Goal: Task Accomplishment & Management: Complete application form

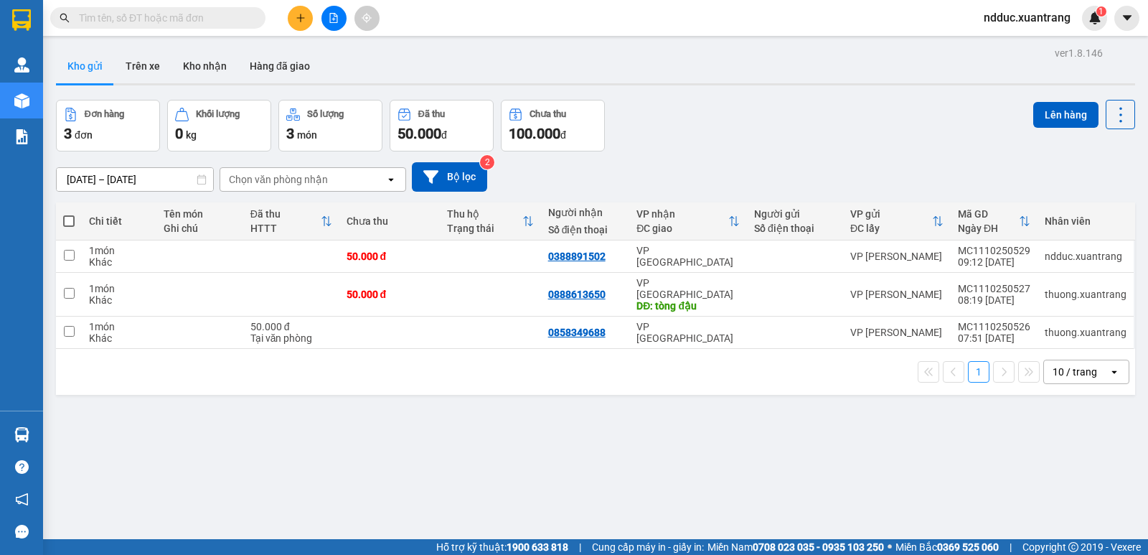
click at [357, 334] on td at bounding box center [390, 333] width 101 height 32
checkbox input "true"
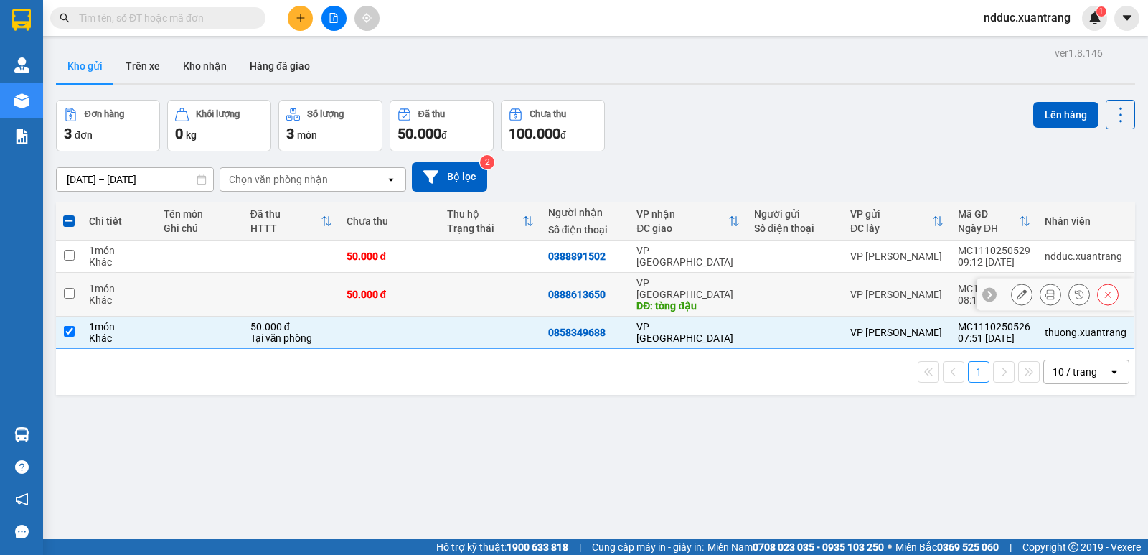
click at [310, 279] on td at bounding box center [291, 295] width 96 height 44
checkbox input "true"
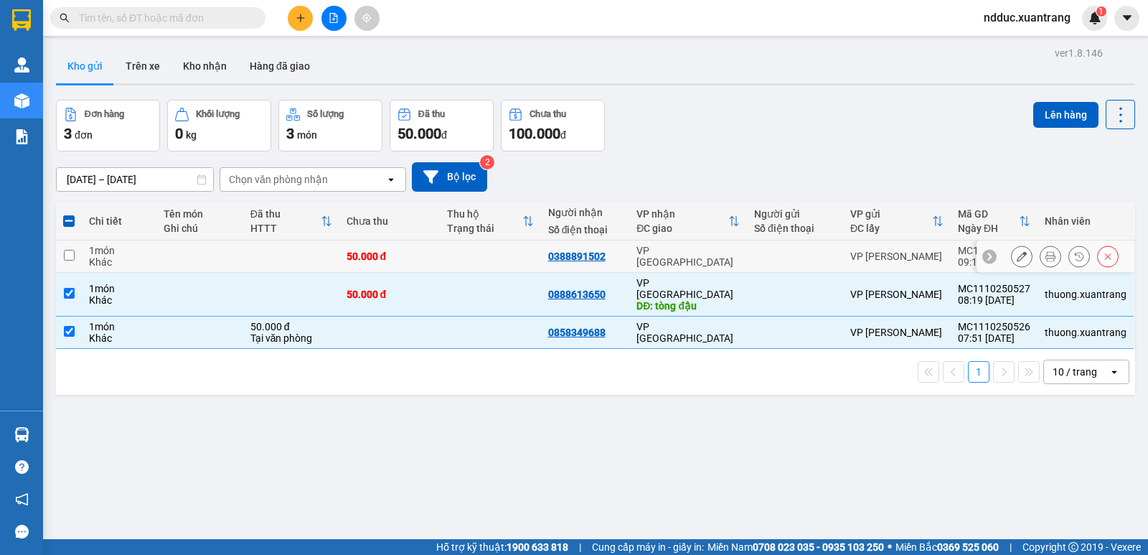
click at [277, 253] on td at bounding box center [291, 256] width 96 height 32
checkbox input "true"
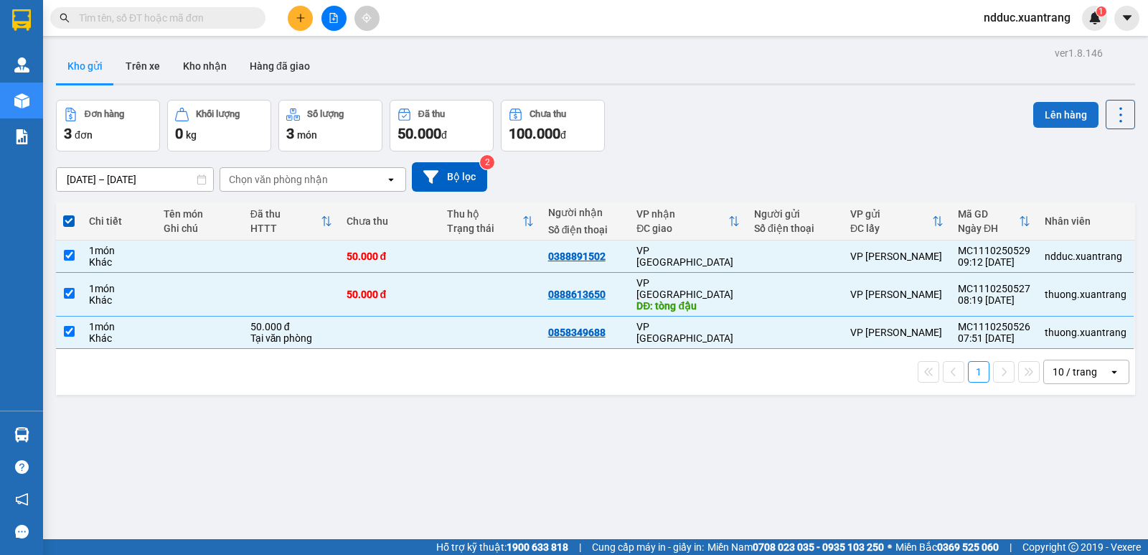
click at [1043, 114] on button "Lên hàng" at bounding box center [1066, 115] width 65 height 26
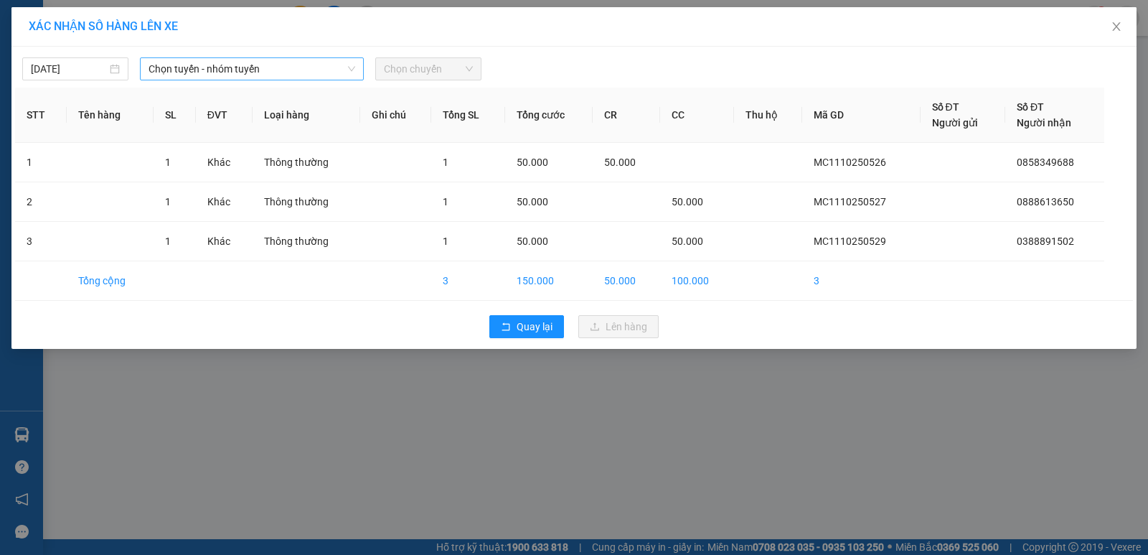
click at [245, 68] on span "Chọn tuyến - nhóm tuyến" at bounding box center [252, 69] width 207 height 22
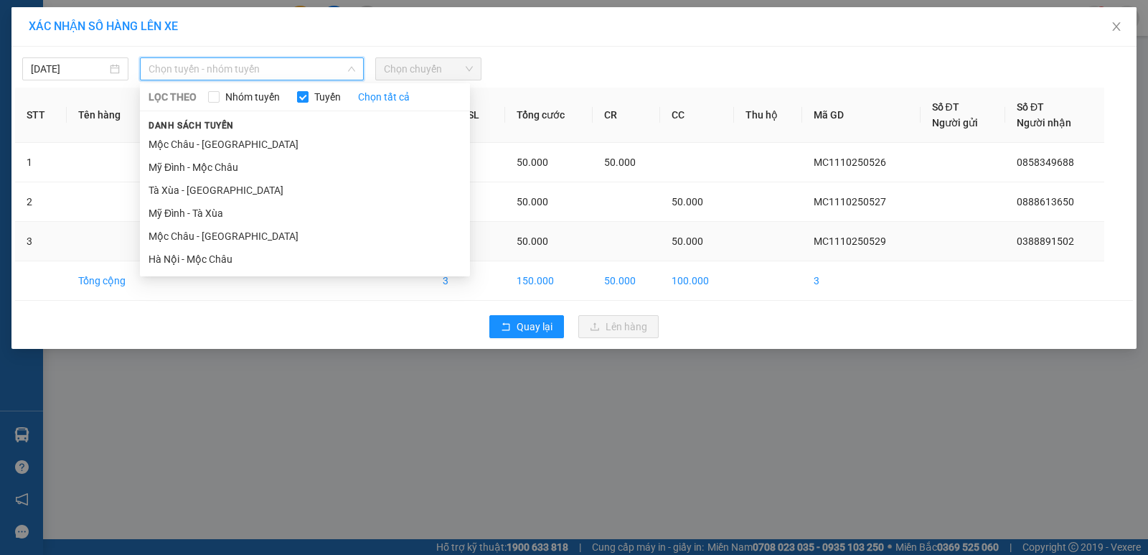
drag, startPoint x: 198, startPoint y: 238, endPoint x: 215, endPoint y: 232, distance: 17.5
click at [199, 238] on li "Mộc [PERSON_NAME][GEOGRAPHIC_DATA]" at bounding box center [305, 236] width 330 height 23
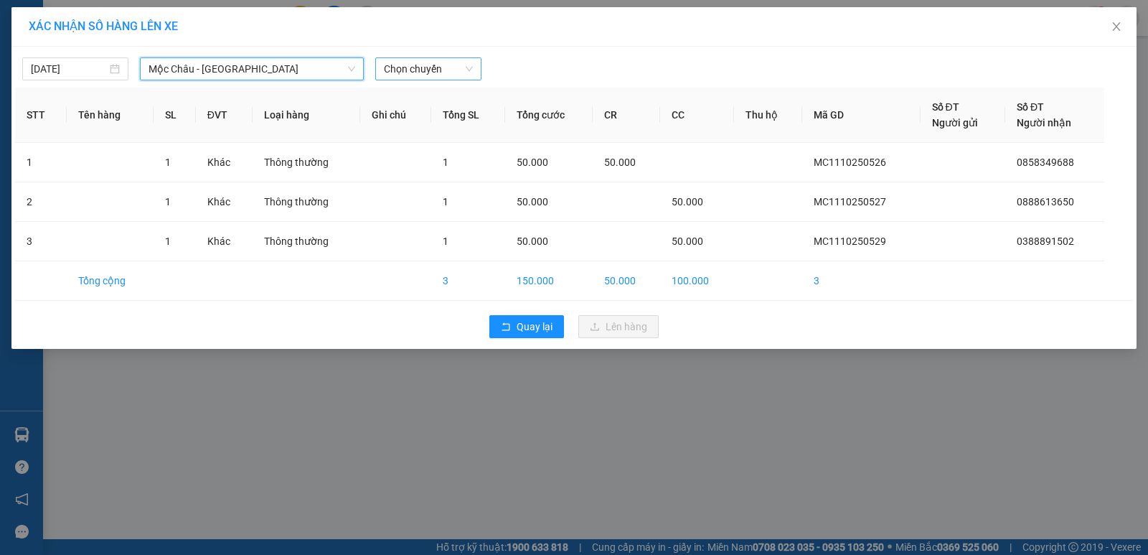
click at [408, 70] on span "Chọn chuyến" at bounding box center [428, 69] width 89 height 22
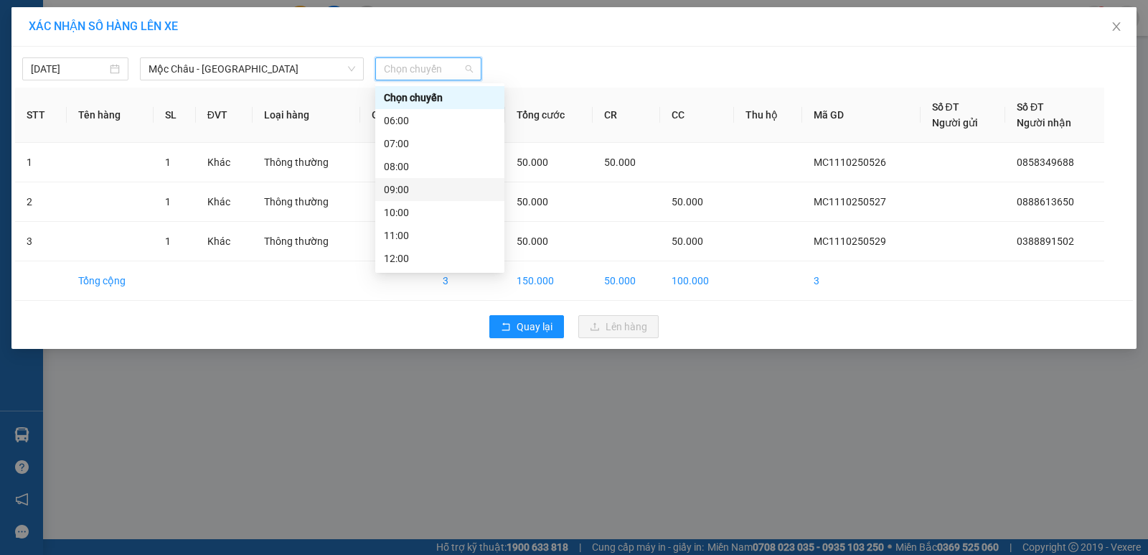
click at [406, 187] on div "09:00" at bounding box center [440, 190] width 112 height 16
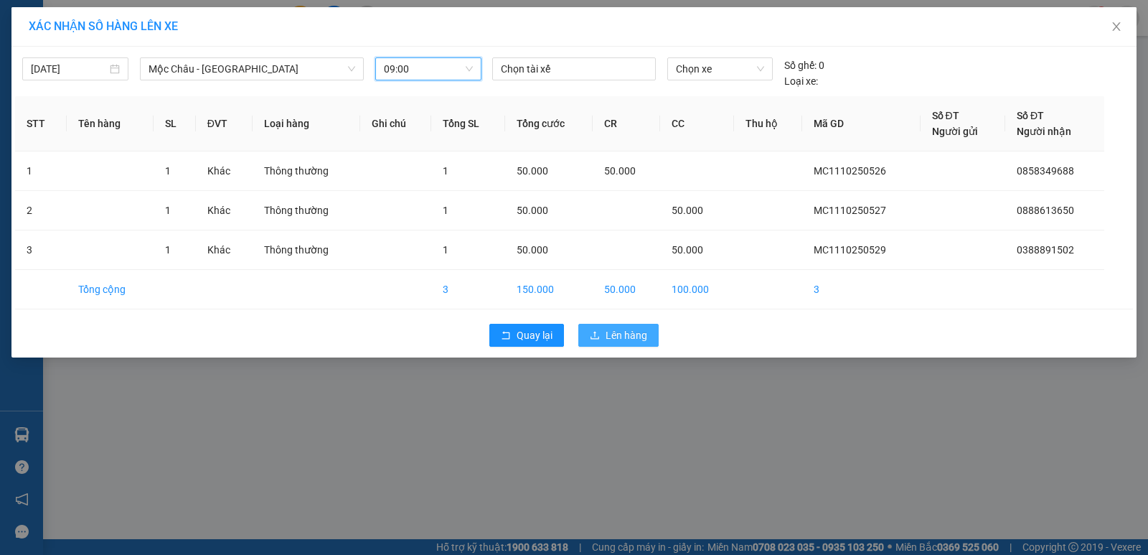
click at [622, 333] on span "Lên hàng" at bounding box center [627, 335] width 42 height 16
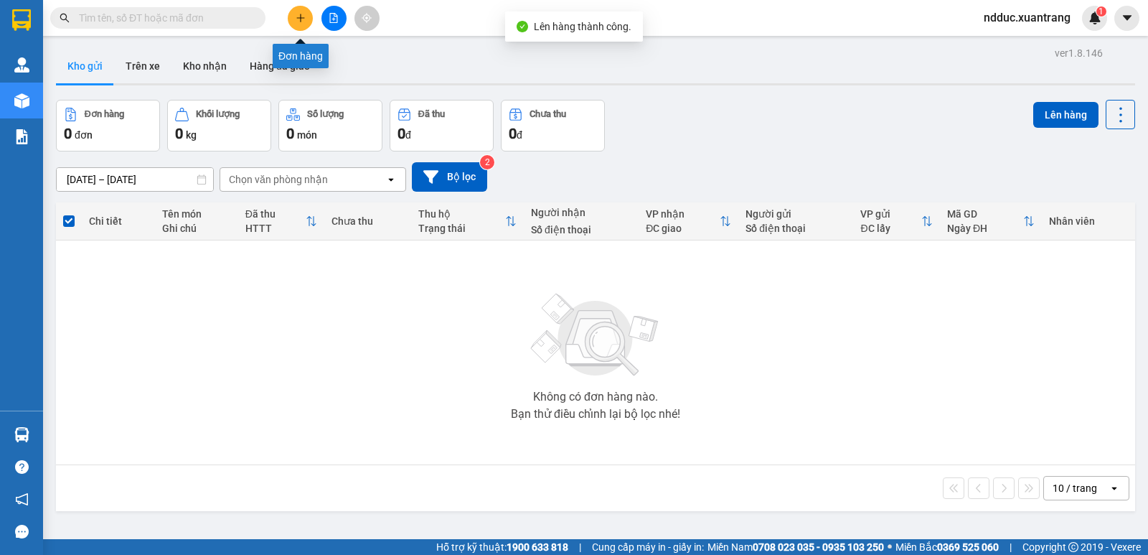
click at [299, 14] on icon "plus" at bounding box center [301, 18] width 10 height 10
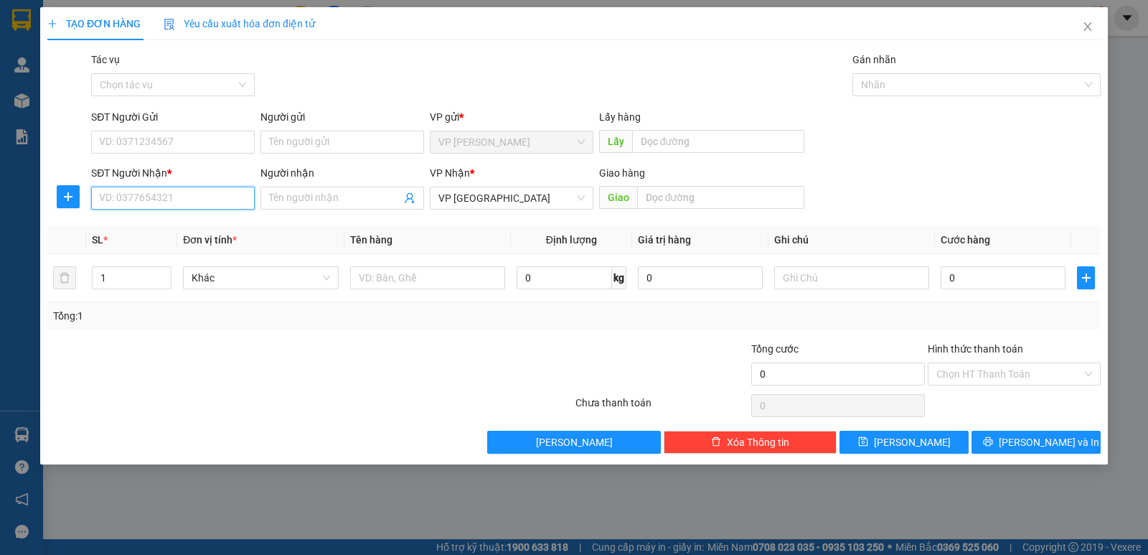
click at [155, 194] on input "SĐT Người Nhận *" at bounding box center [173, 198] width 164 height 23
paste input "0858660408"
type input "0858660408"
click at [163, 273] on icon "up" at bounding box center [164, 274] width 5 height 5
type input "3"
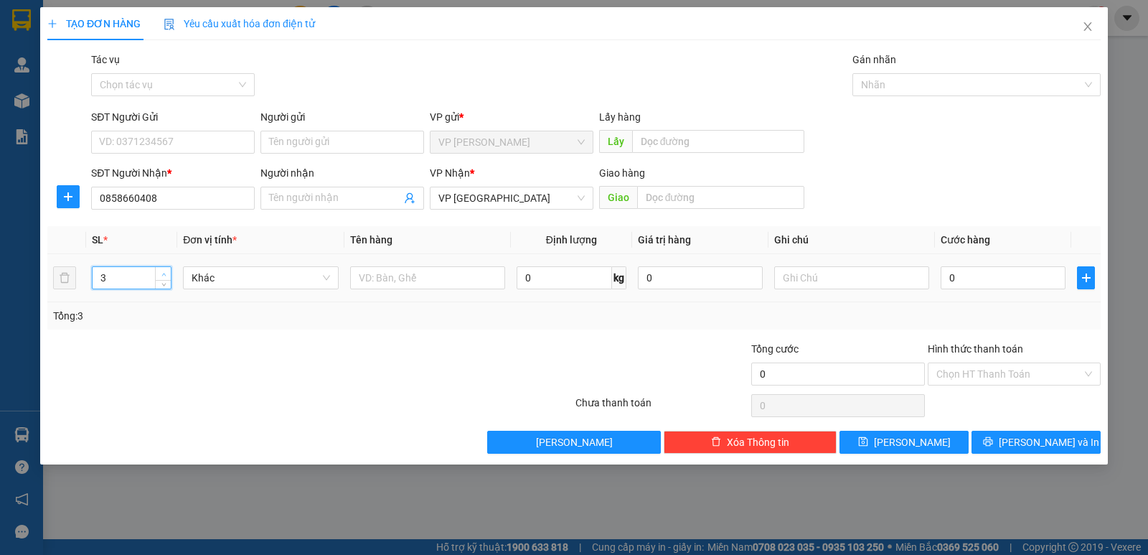
click at [163, 273] on icon "up" at bounding box center [164, 274] width 5 height 5
click at [981, 277] on input "0" at bounding box center [1003, 277] width 125 height 23
type input "1"
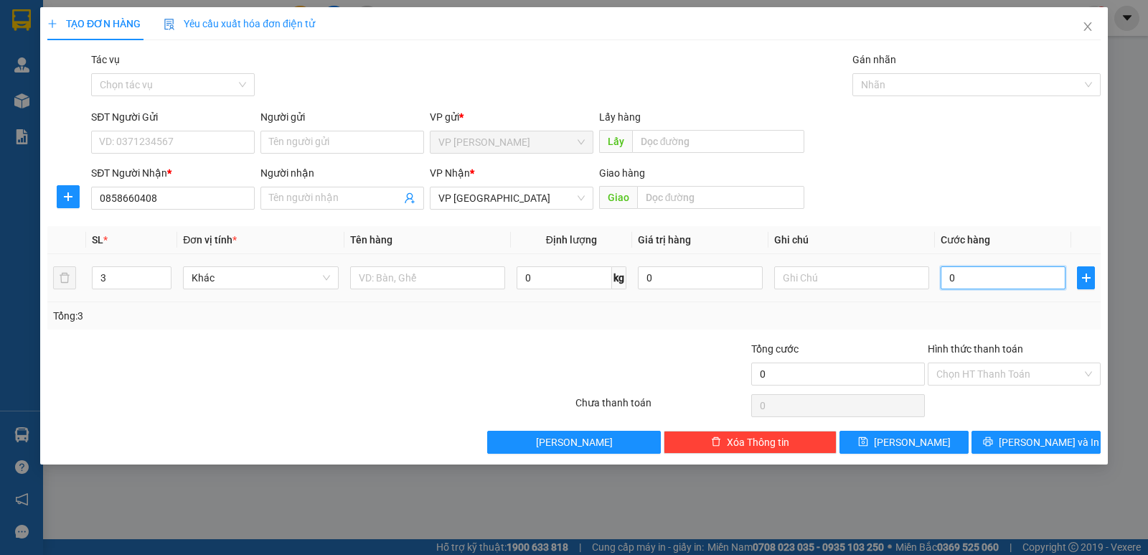
type input "1"
type input "10"
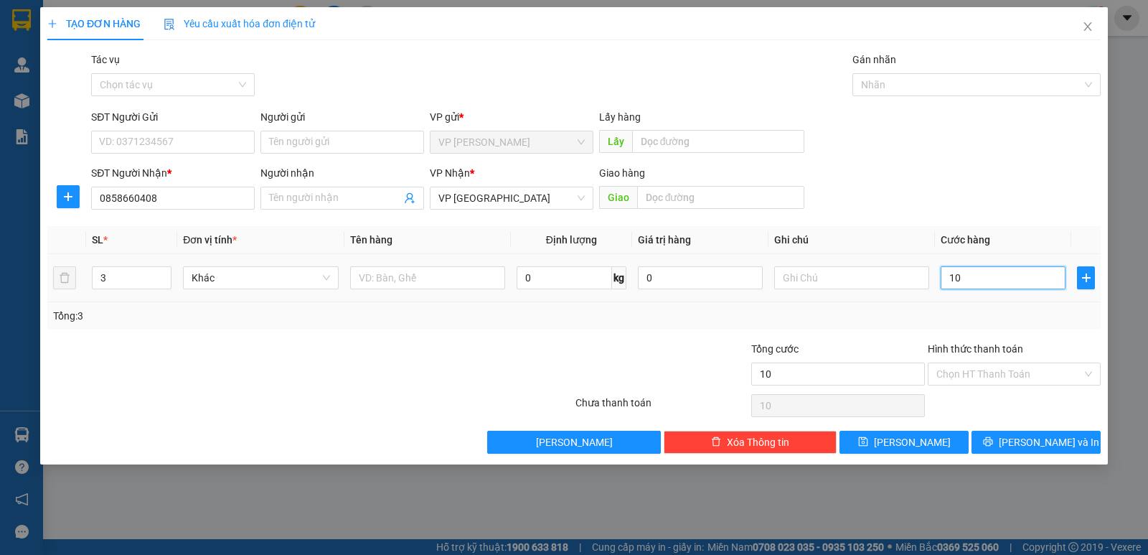
type input "100"
type input "1.000"
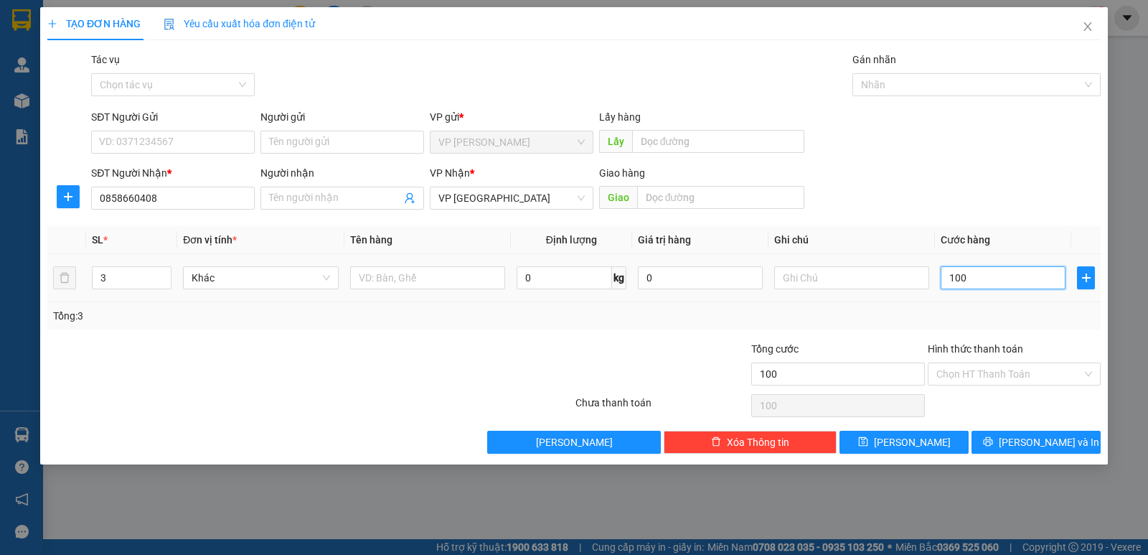
type input "1.000"
type input "10.000"
type input "100.000"
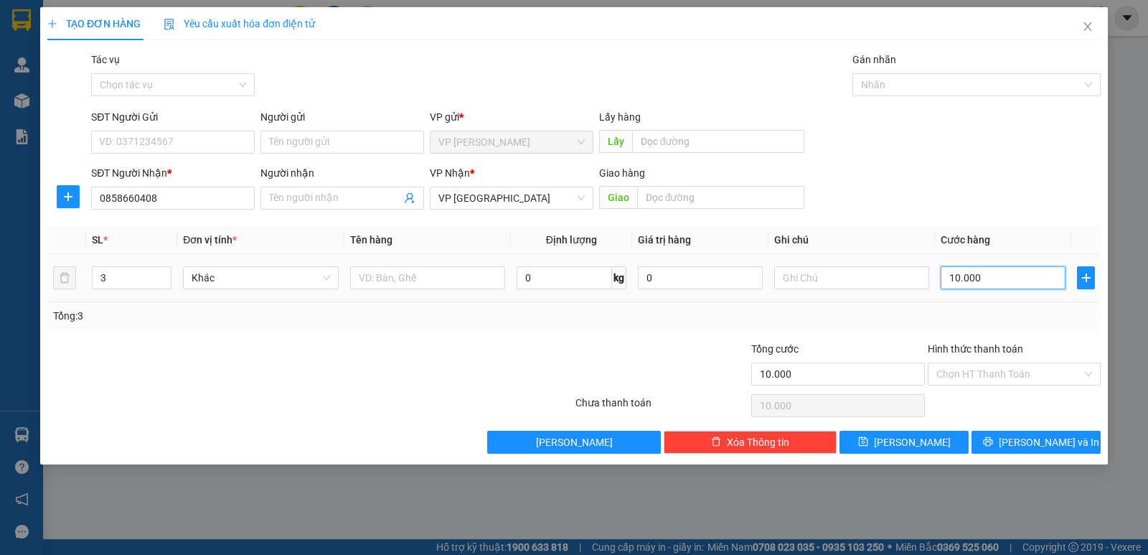
type input "100.000"
click at [836, 322] on div "Tổng: 3" at bounding box center [574, 315] width 1054 height 27
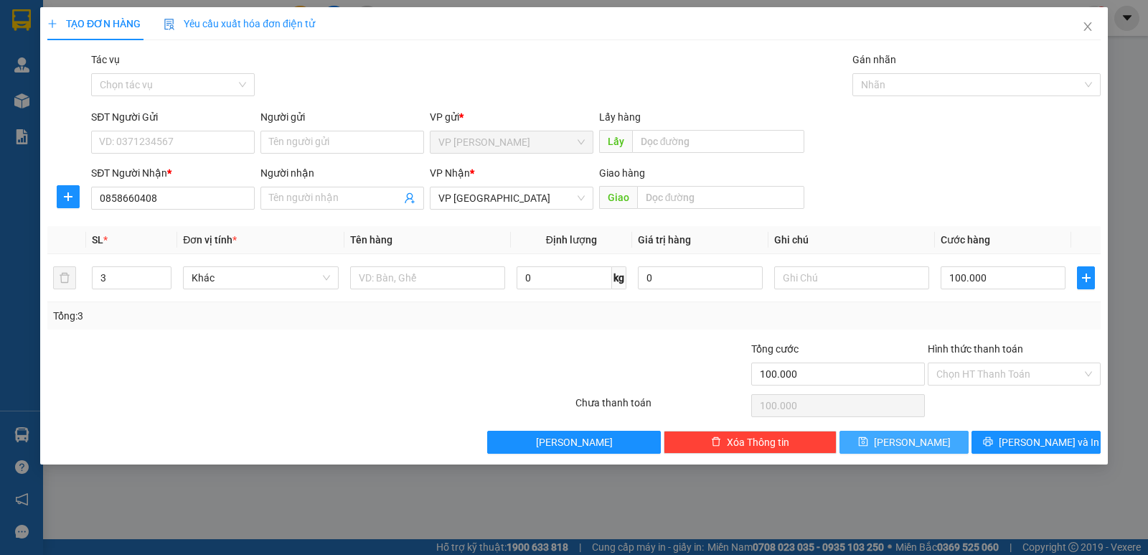
click at [879, 441] on button "[PERSON_NAME]" at bounding box center [904, 442] width 129 height 23
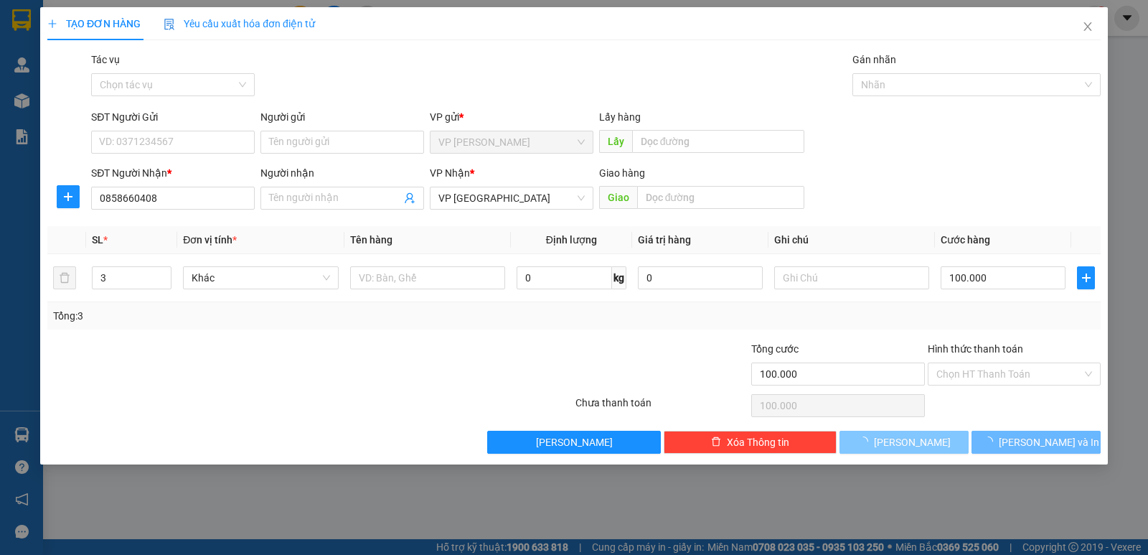
type input "1"
type input "0"
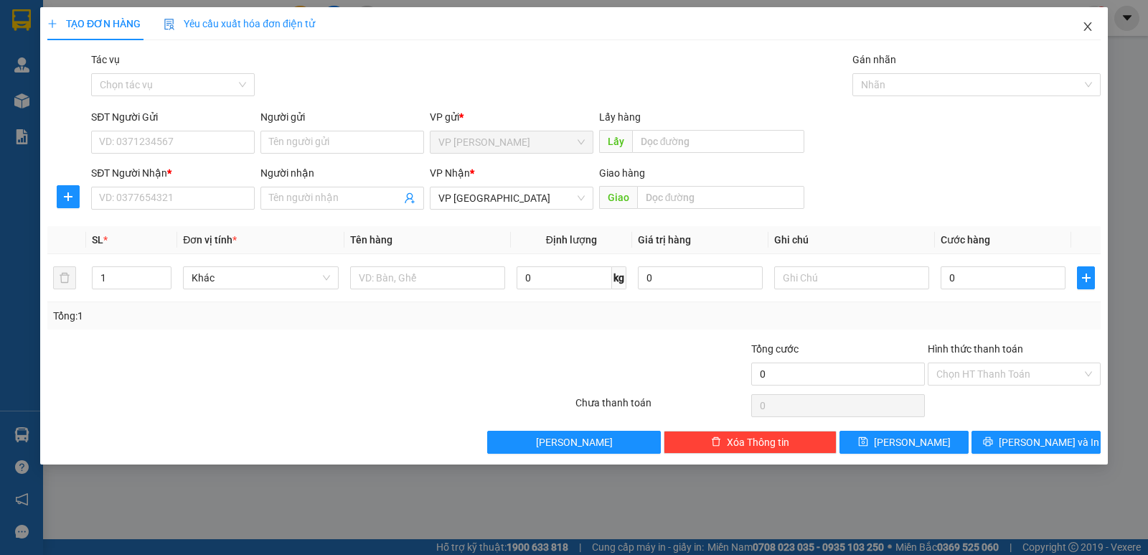
click at [1093, 24] on icon "close" at bounding box center [1087, 26] width 11 height 11
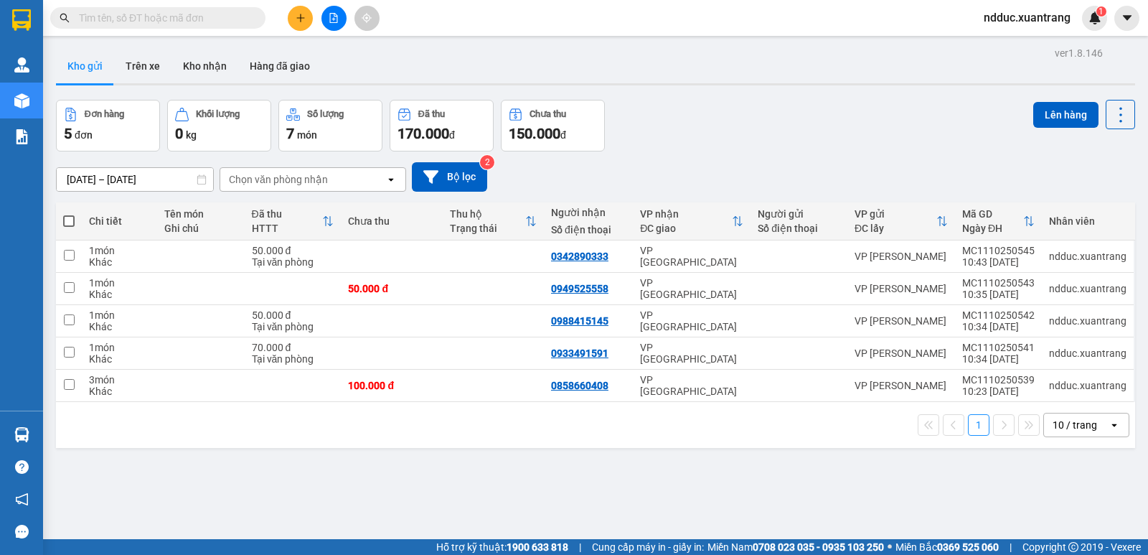
click at [69, 214] on label at bounding box center [68, 221] width 11 height 14
click at [69, 214] on input "checkbox" at bounding box center [69, 214] width 0 height 0
checkbox input "true"
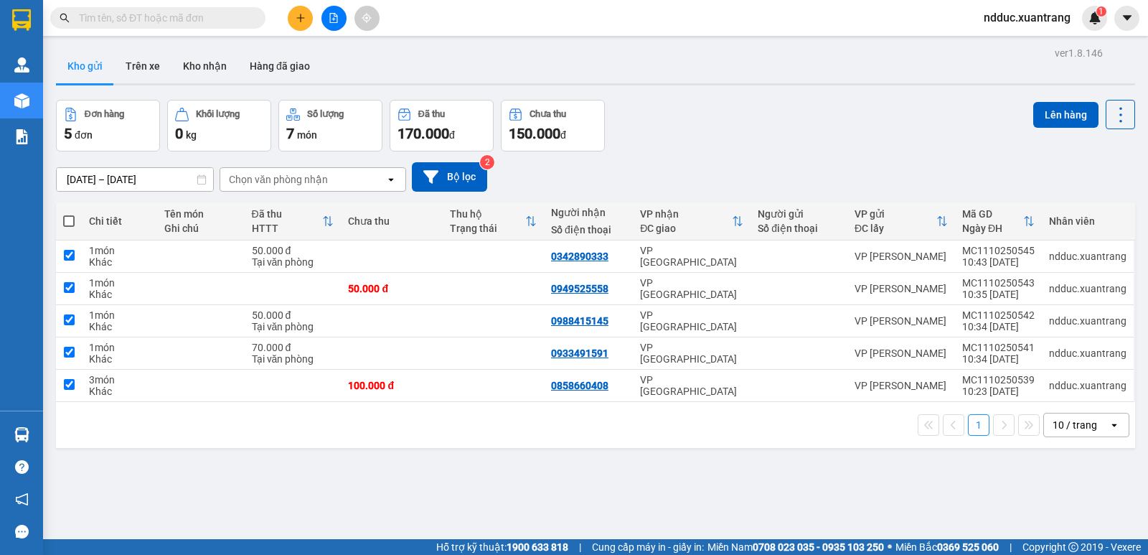
checkbox input "true"
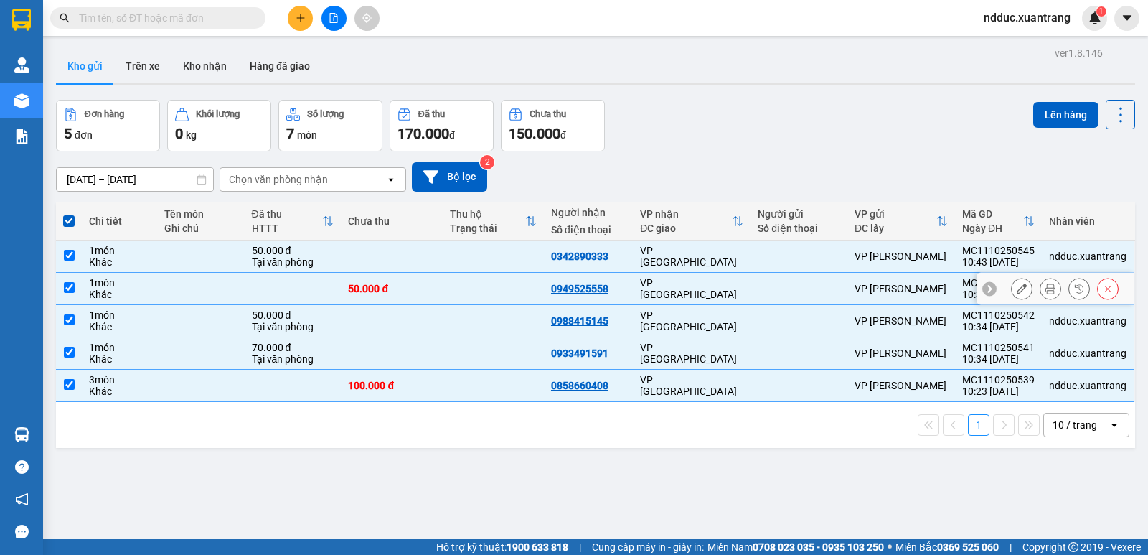
click at [73, 284] on input "checkbox" at bounding box center [69, 287] width 11 height 11
checkbox input "false"
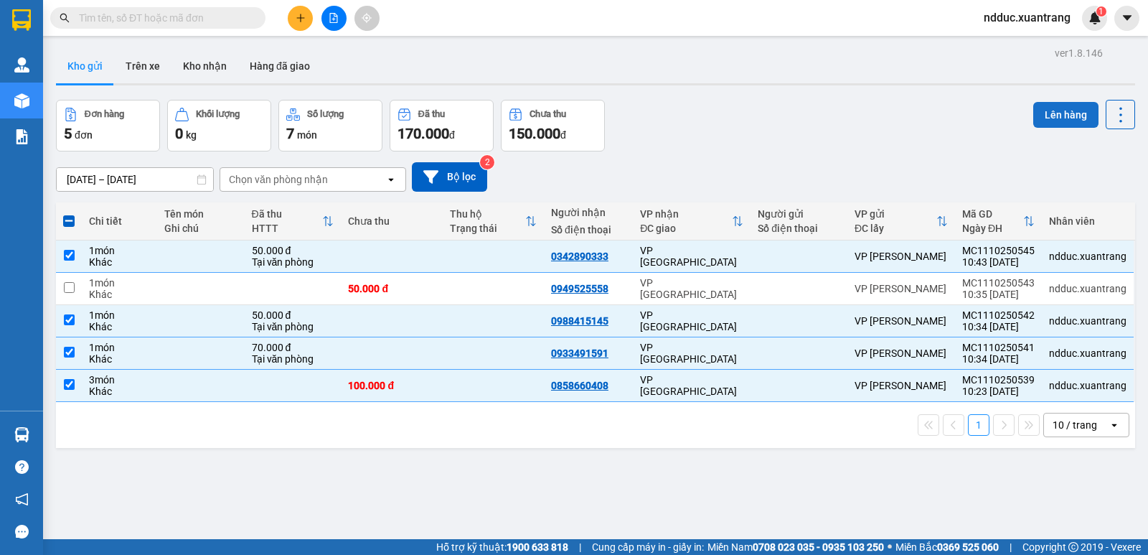
click at [1049, 111] on button "Lên hàng" at bounding box center [1066, 115] width 65 height 26
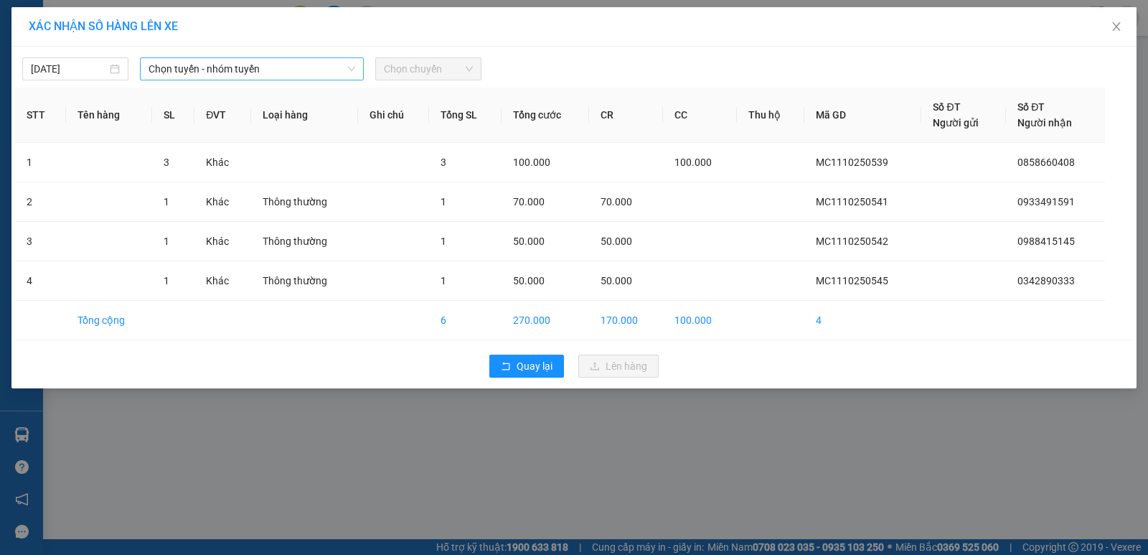
click at [269, 72] on span "Chọn tuyến - nhóm tuyến" at bounding box center [252, 69] width 207 height 22
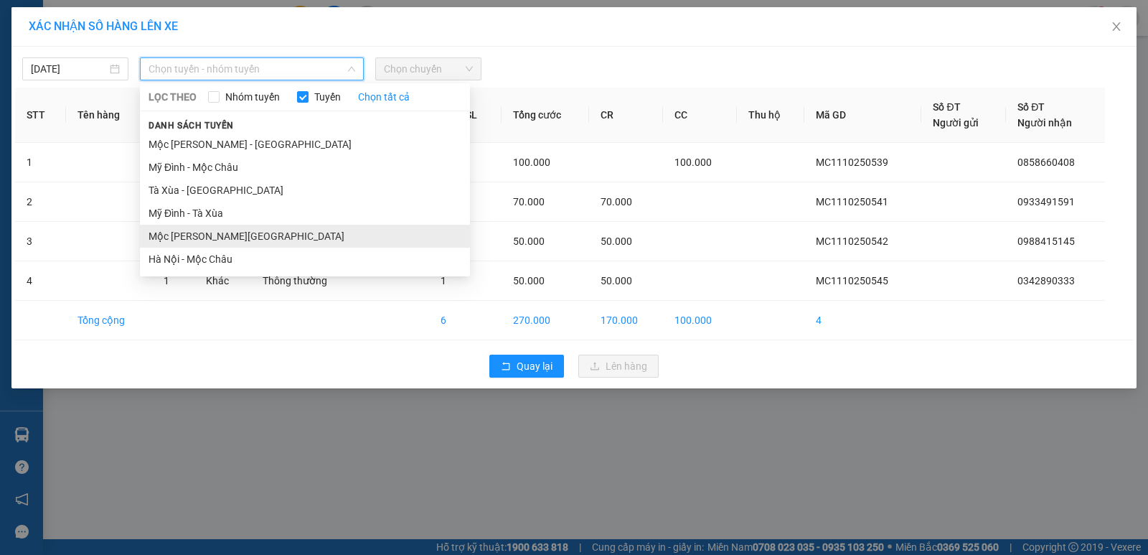
click at [187, 237] on li "Mộc [PERSON_NAME][GEOGRAPHIC_DATA]" at bounding box center [305, 236] width 330 height 23
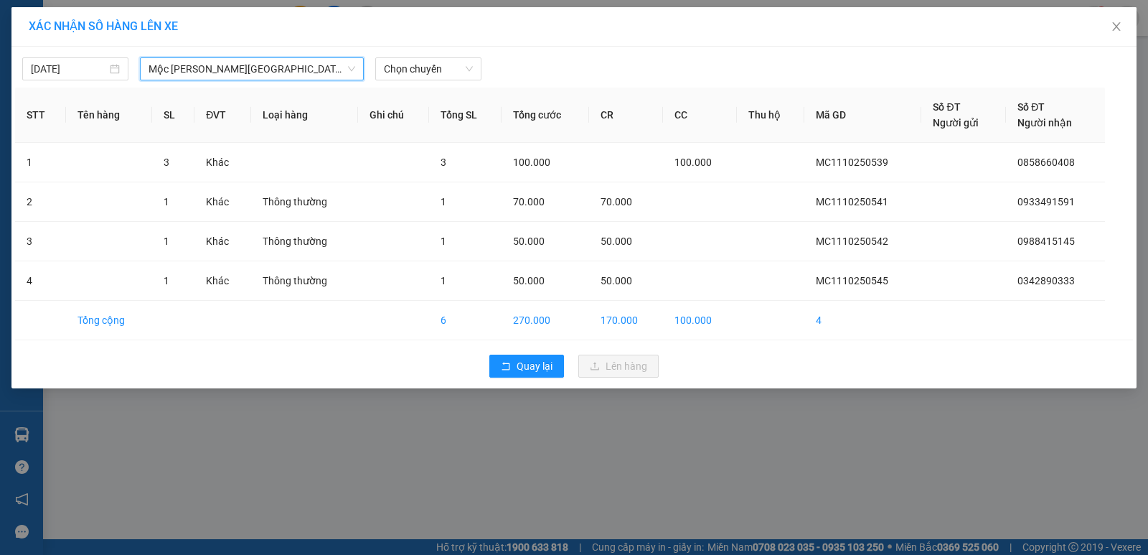
click at [421, 75] on span "Chọn chuyến" at bounding box center [428, 69] width 89 height 22
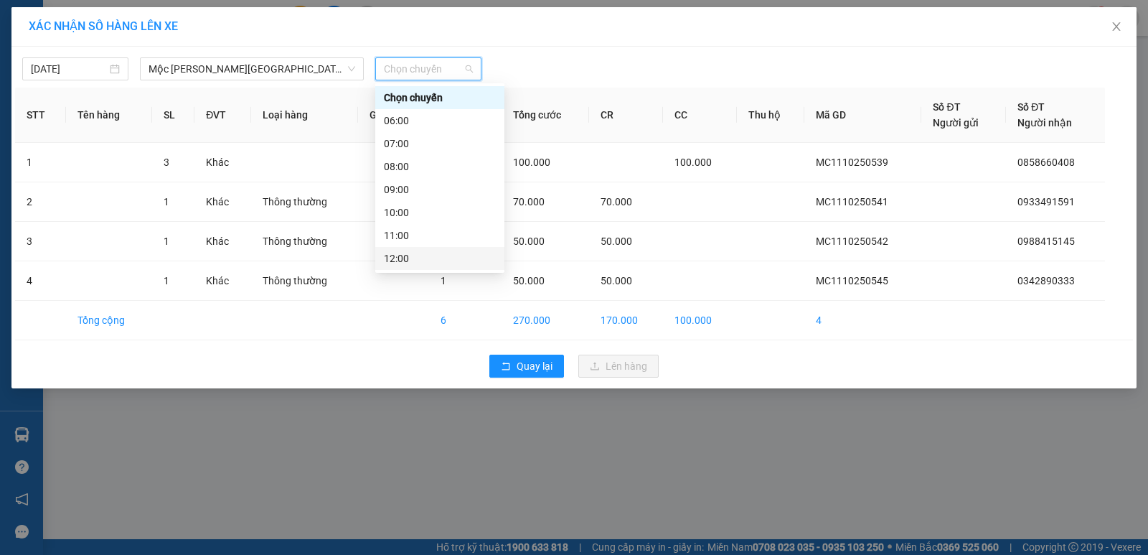
click at [402, 254] on div "12:00" at bounding box center [440, 259] width 112 height 16
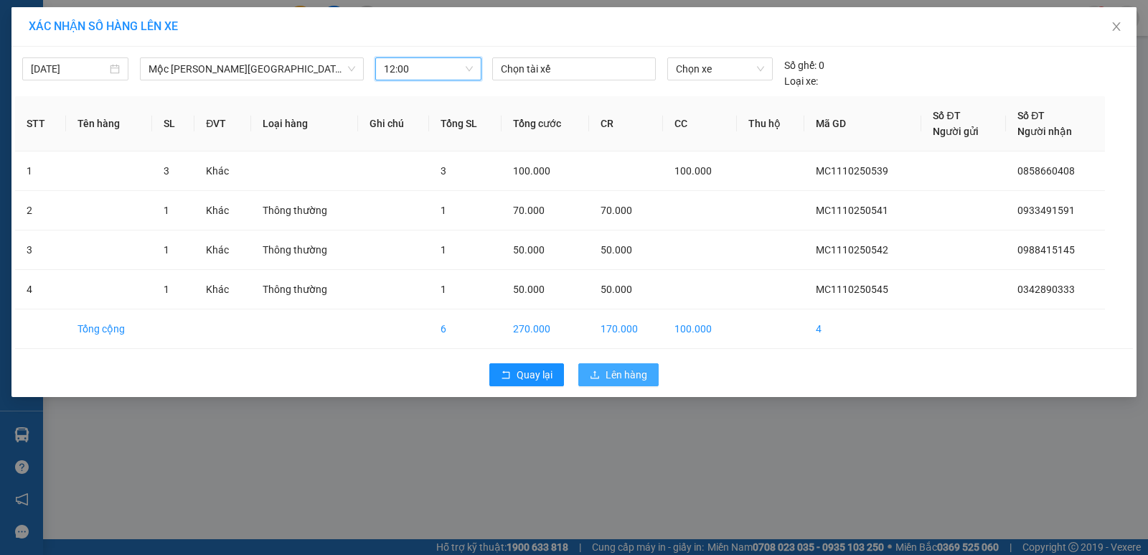
click at [608, 375] on span "Lên hàng" at bounding box center [627, 375] width 42 height 16
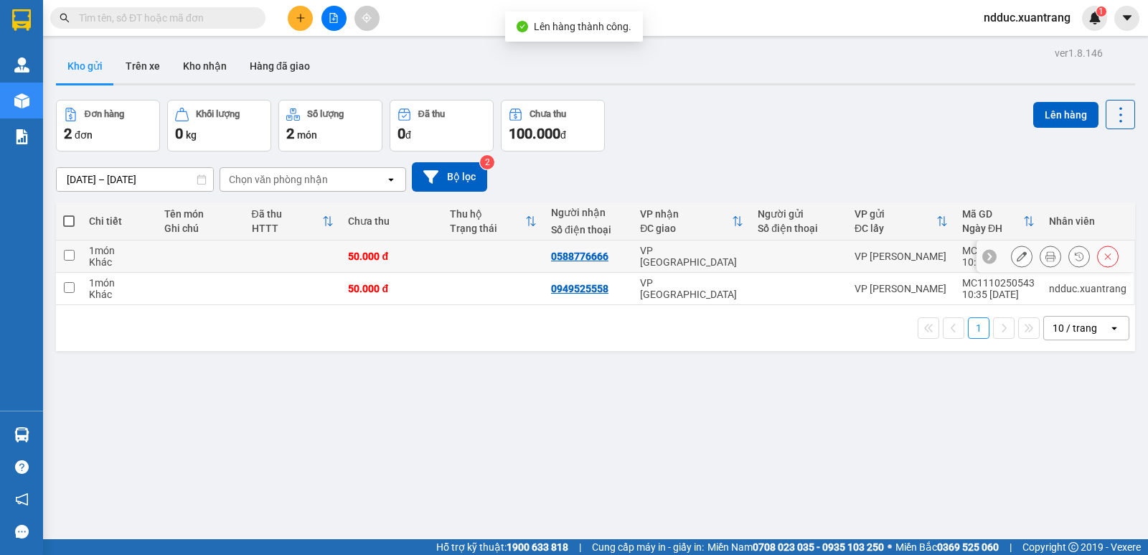
click at [414, 259] on div "50.000 đ" at bounding box center [391, 256] width 87 height 11
checkbox input "true"
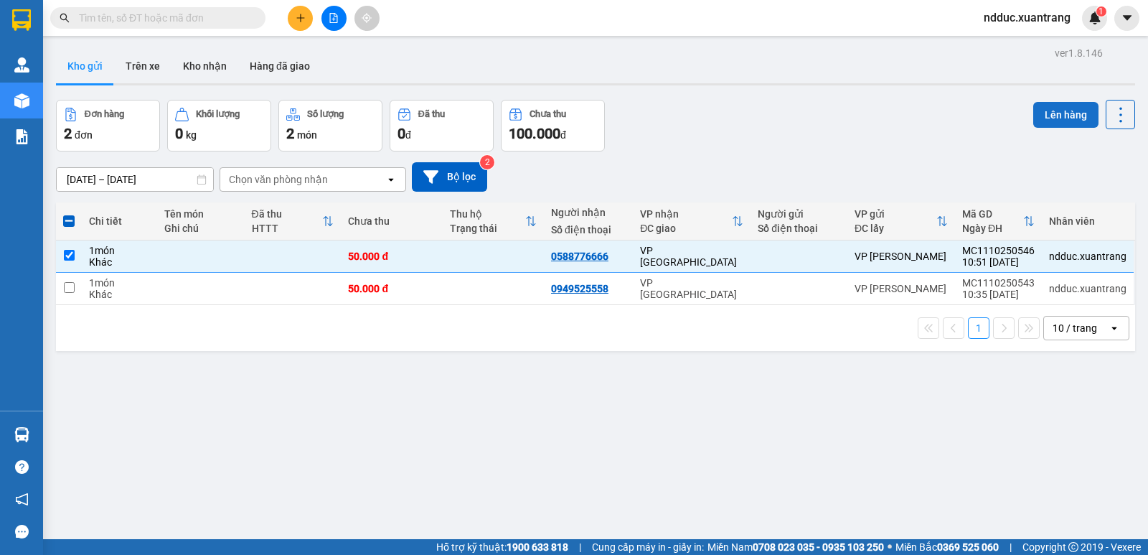
click at [1034, 111] on button "Lên hàng" at bounding box center [1066, 115] width 65 height 26
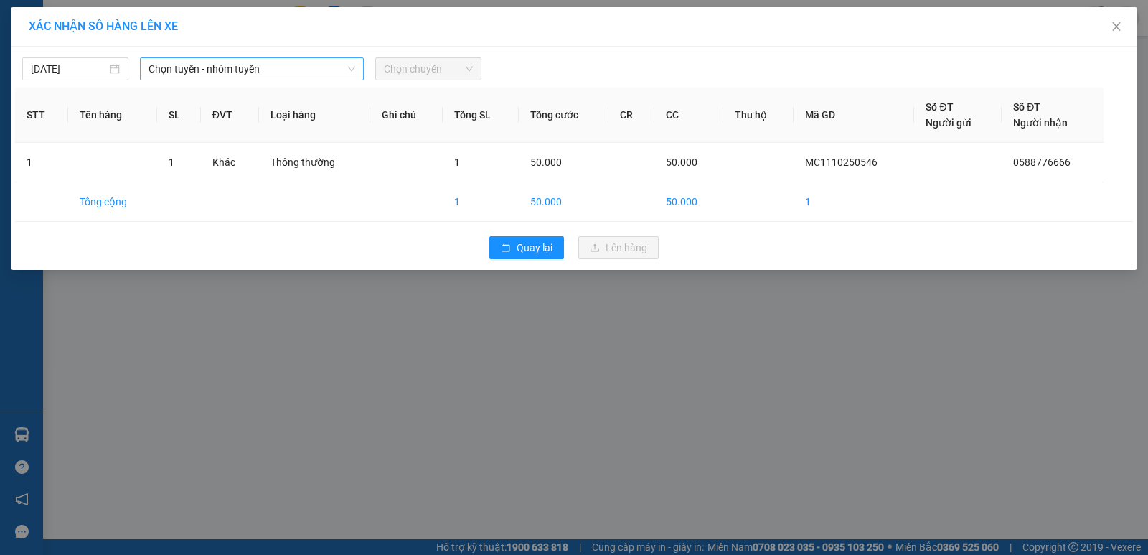
click at [192, 70] on span "Chọn tuyến - nhóm tuyến" at bounding box center [252, 69] width 207 height 22
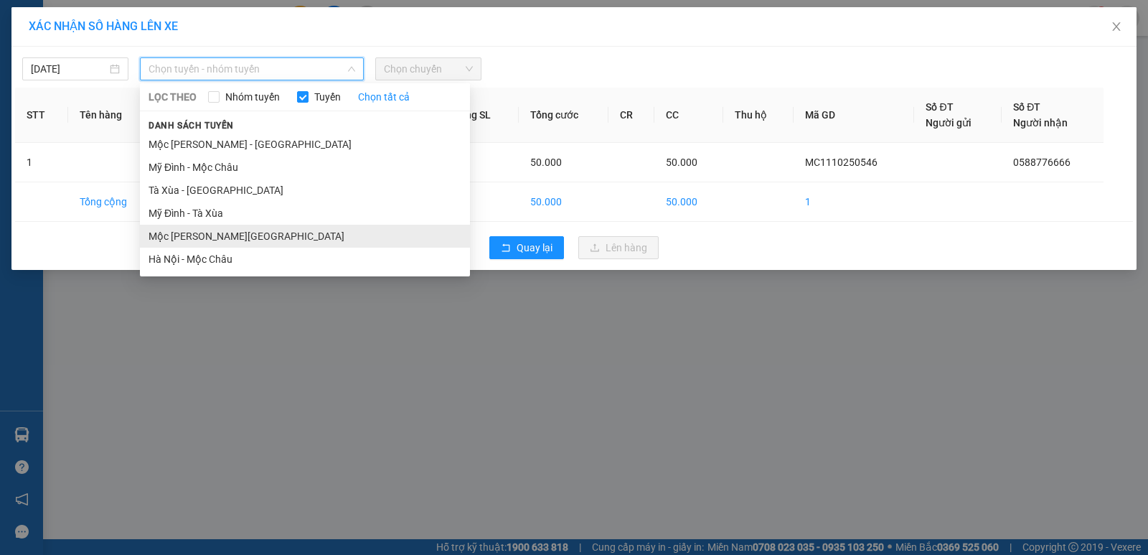
drag, startPoint x: 177, startPoint y: 233, endPoint x: 197, endPoint y: 226, distance: 21.1
click at [179, 232] on li "Mộc [PERSON_NAME][GEOGRAPHIC_DATA]" at bounding box center [305, 236] width 330 height 23
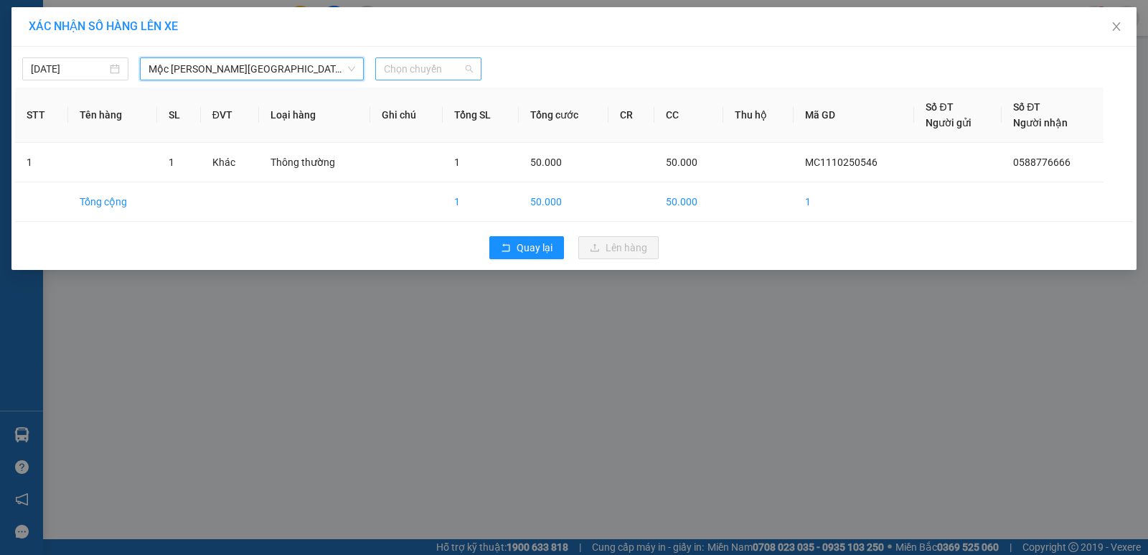
click at [398, 73] on span "Chọn chuyến" at bounding box center [428, 69] width 89 height 22
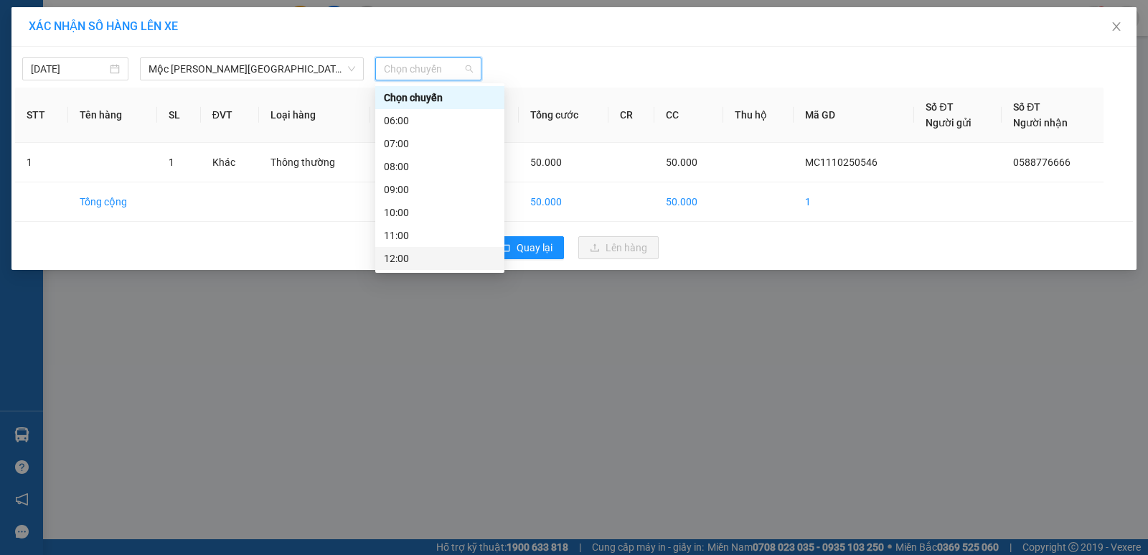
click at [399, 253] on div "12:00" at bounding box center [440, 259] width 112 height 16
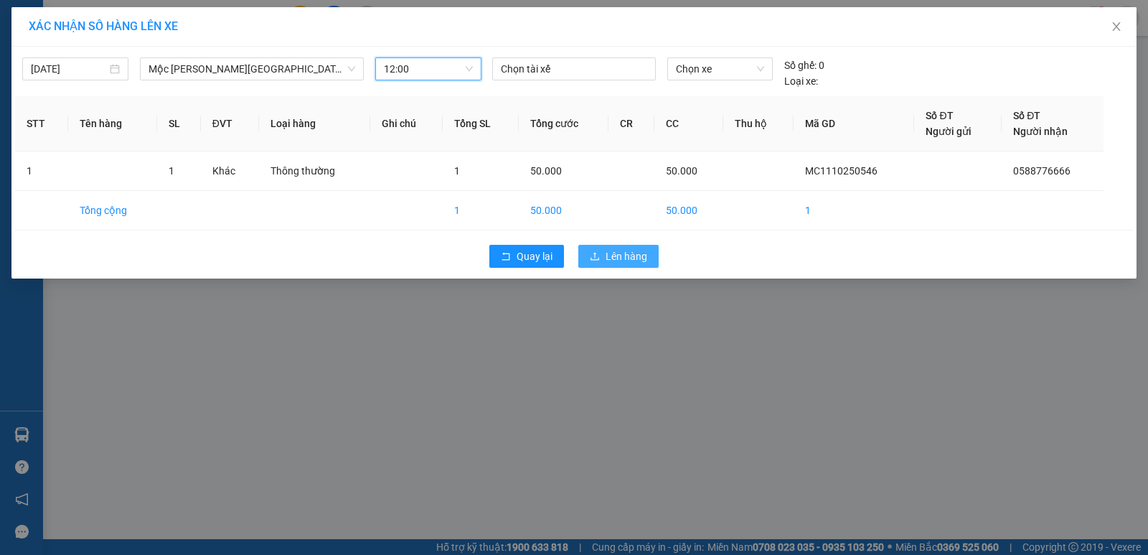
click at [647, 245] on button "Lên hàng" at bounding box center [619, 256] width 80 height 23
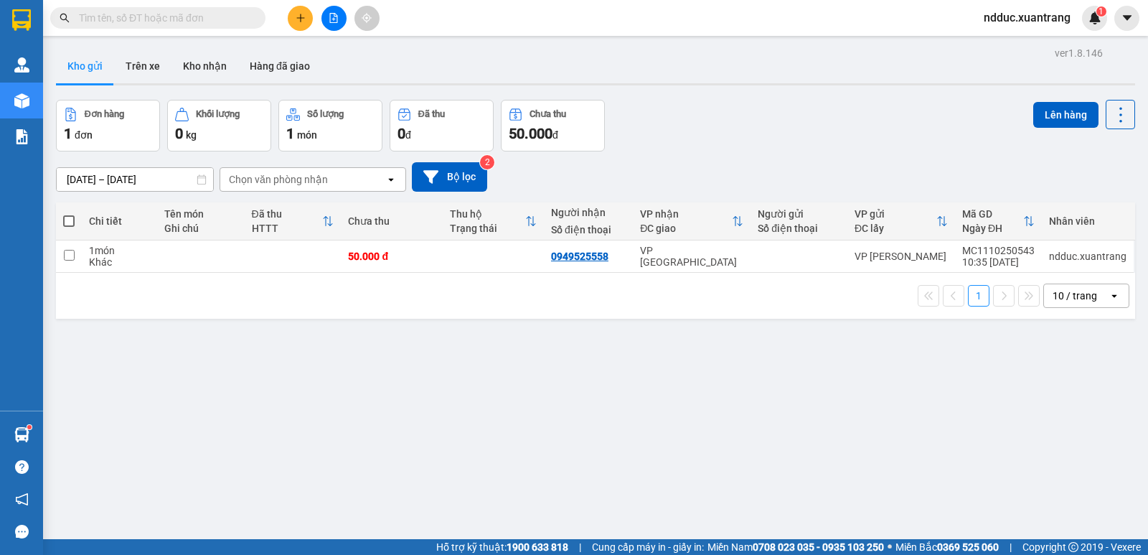
click at [294, 19] on button at bounding box center [300, 18] width 25 height 25
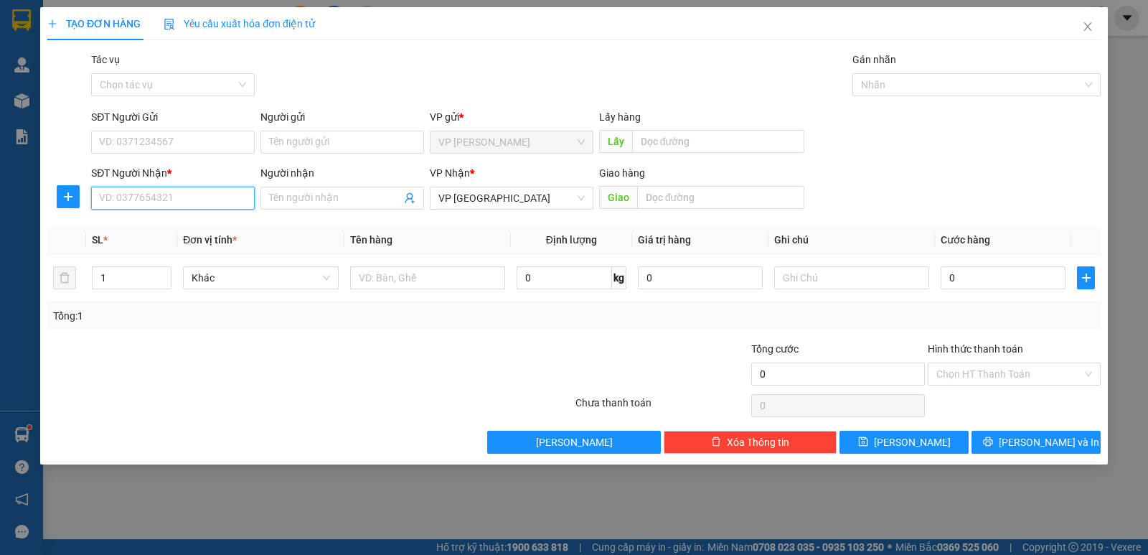
click at [190, 198] on input "SĐT Người Nhận *" at bounding box center [173, 198] width 164 height 23
click at [294, 197] on input "Người nhận" at bounding box center [335, 198] width 132 height 16
type input "huyền 388"
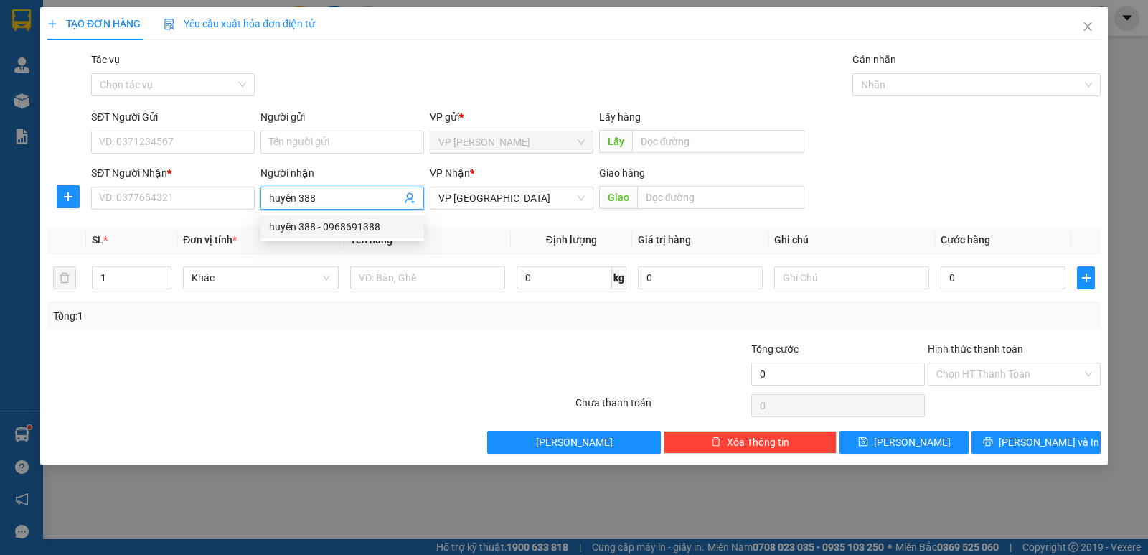
click at [333, 230] on div "huyền 388 - 0968691388" at bounding box center [342, 227] width 146 height 16
type input "0968691388"
type input "huyền 388"
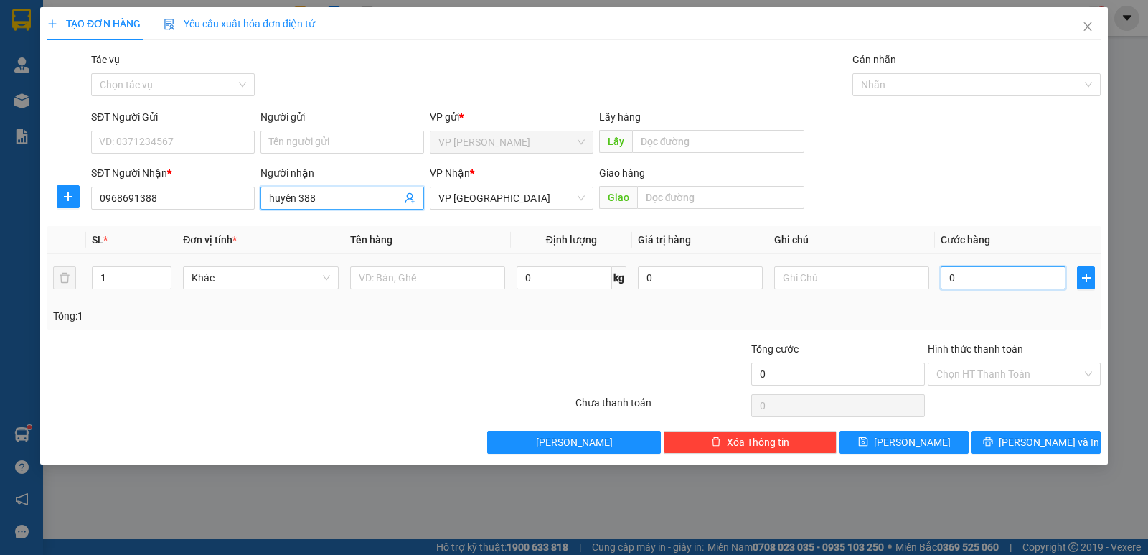
click at [1014, 276] on input "0" at bounding box center [1003, 277] width 125 height 23
type input "5"
type input "50"
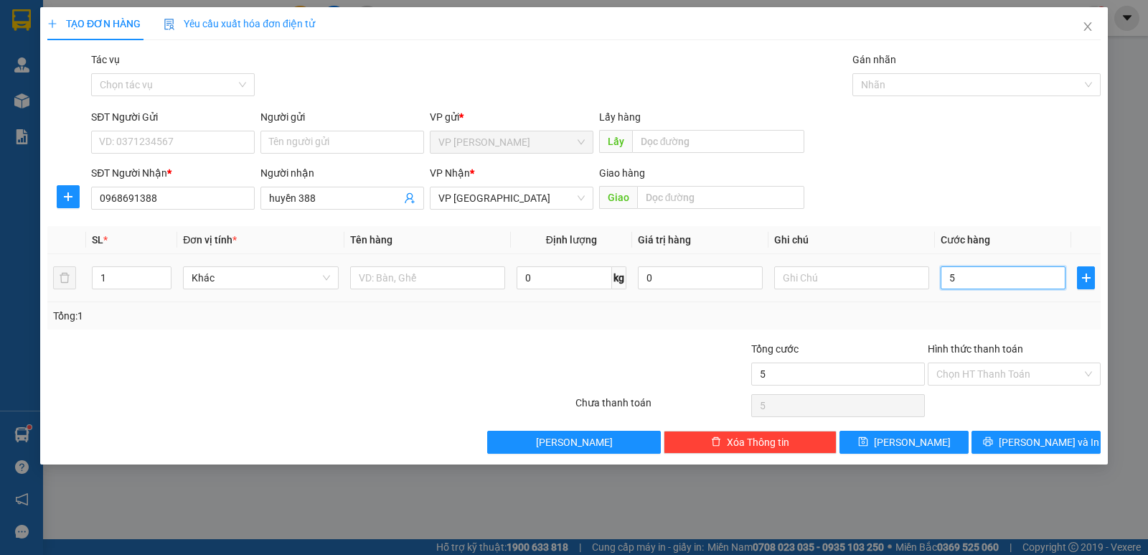
type input "50"
type input "50.000"
click at [969, 372] on input "Hình thức thanh toán" at bounding box center [1010, 374] width 146 height 22
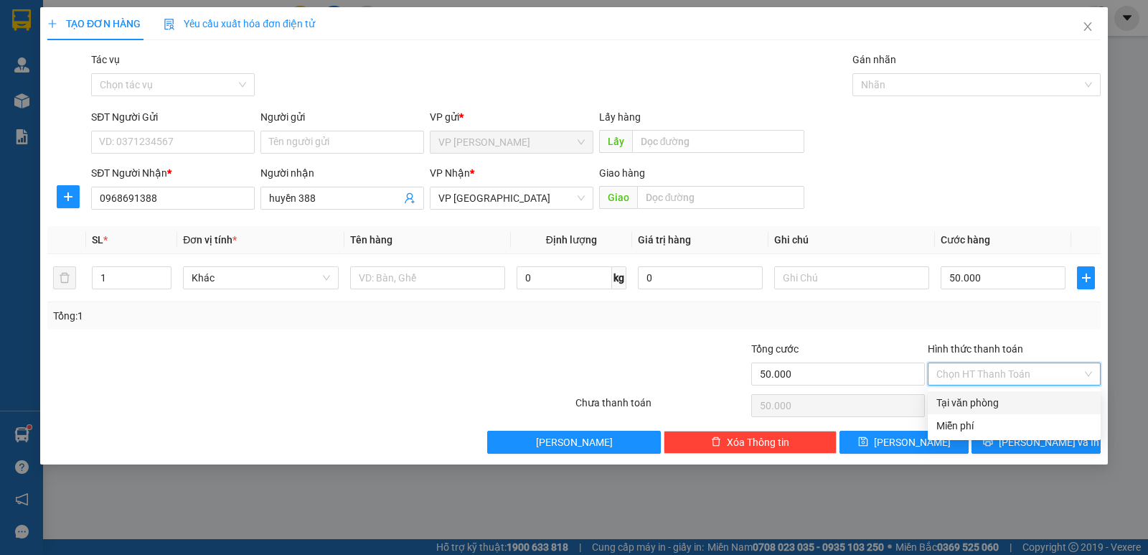
click at [963, 403] on div "Tại văn phòng" at bounding box center [1015, 403] width 156 height 16
type input "0"
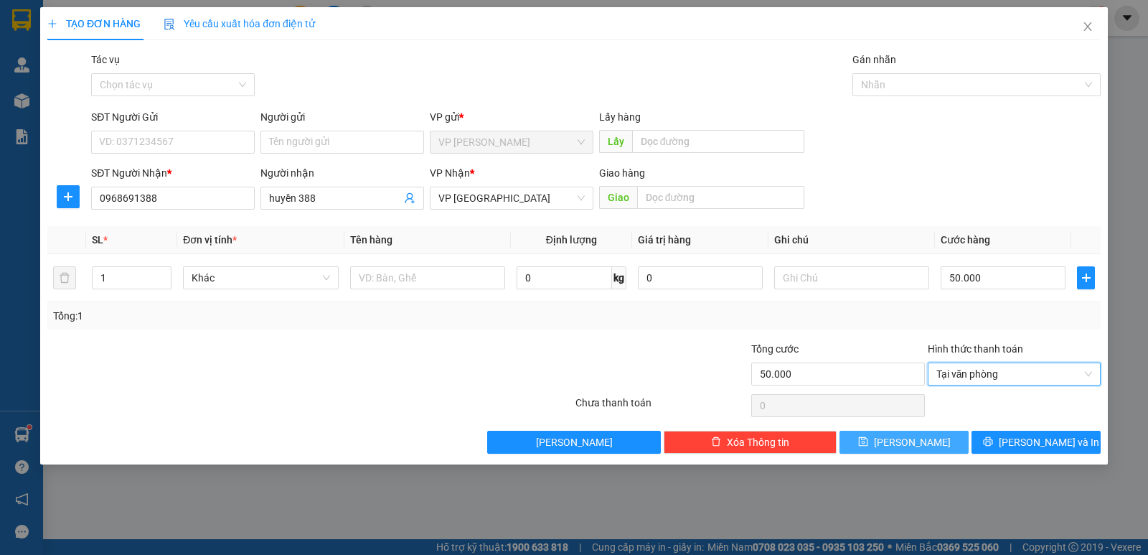
click at [935, 440] on button "[PERSON_NAME]" at bounding box center [904, 442] width 129 height 23
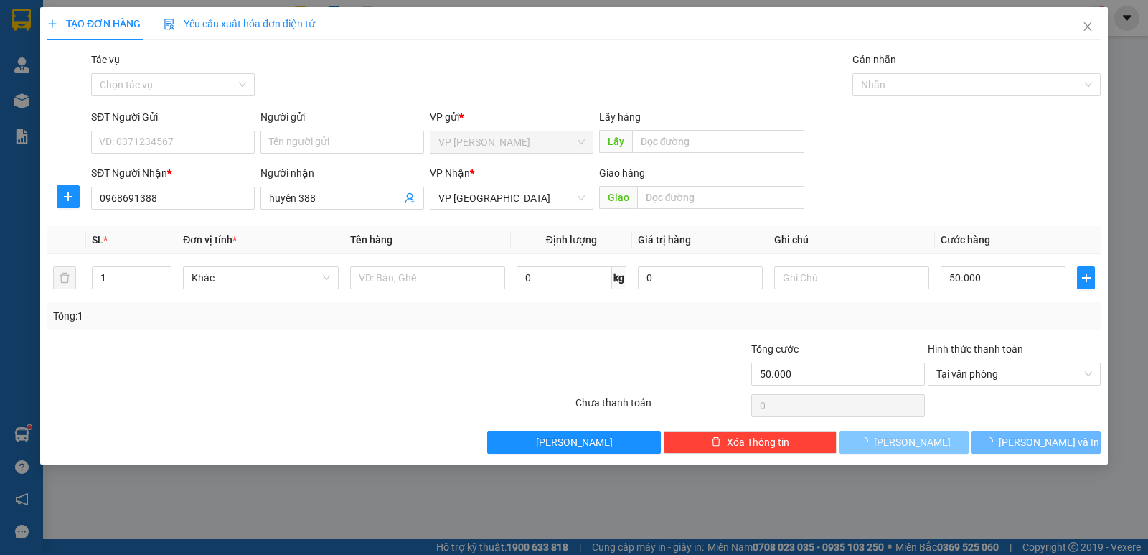
type input "0"
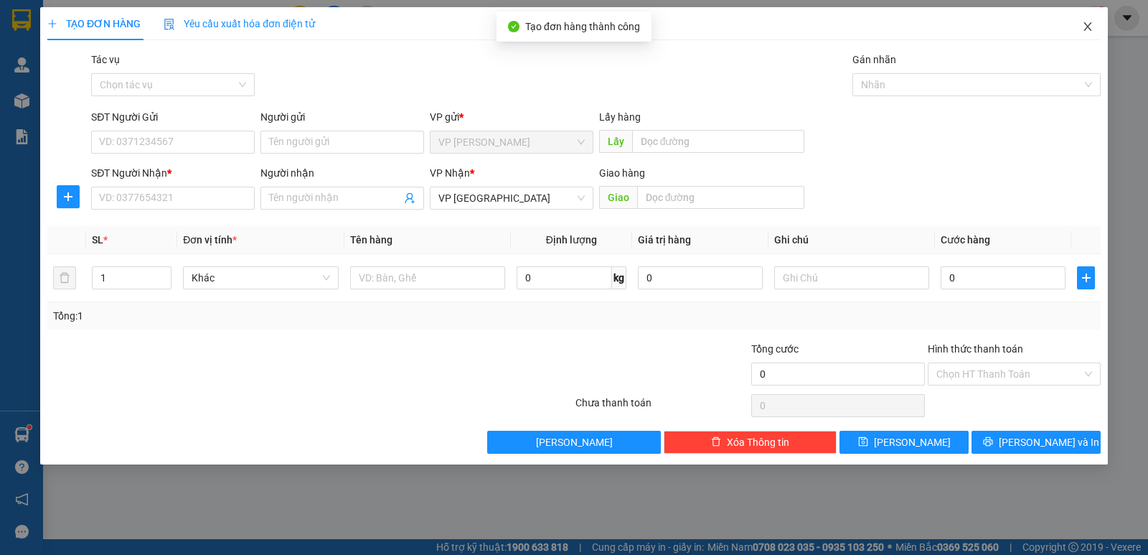
click at [1085, 30] on icon "close" at bounding box center [1088, 26] width 8 height 9
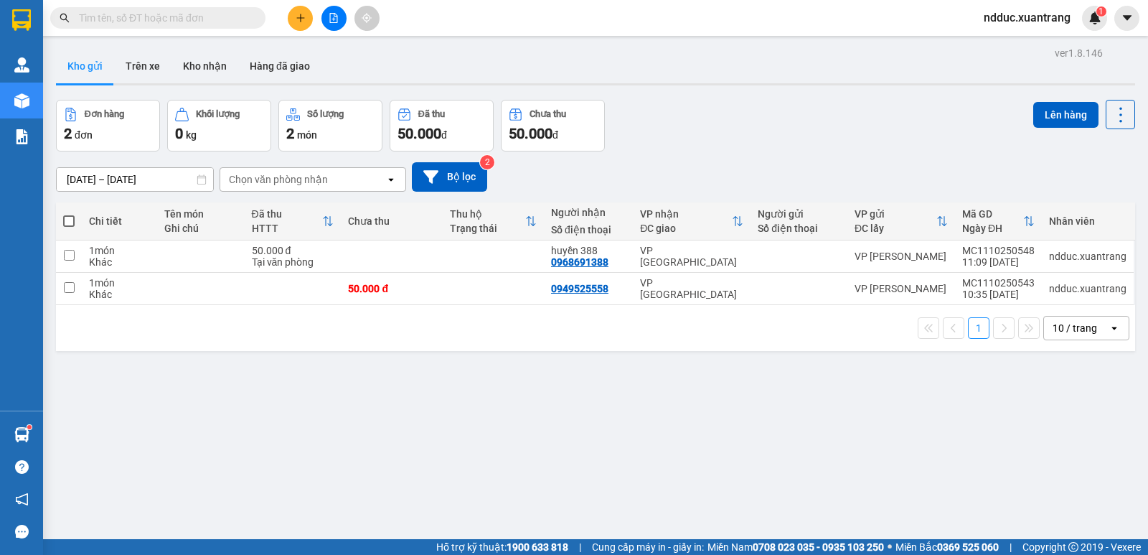
click at [335, 17] on icon "file-add" at bounding box center [334, 18] width 8 height 10
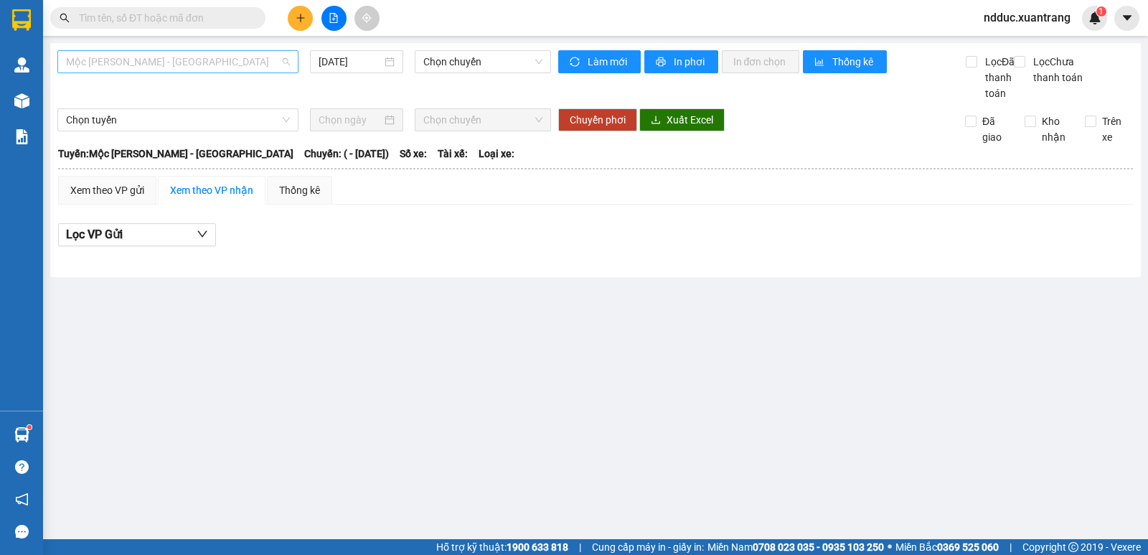
click at [154, 67] on span "Mộc [PERSON_NAME] - [GEOGRAPHIC_DATA]" at bounding box center [178, 62] width 224 height 22
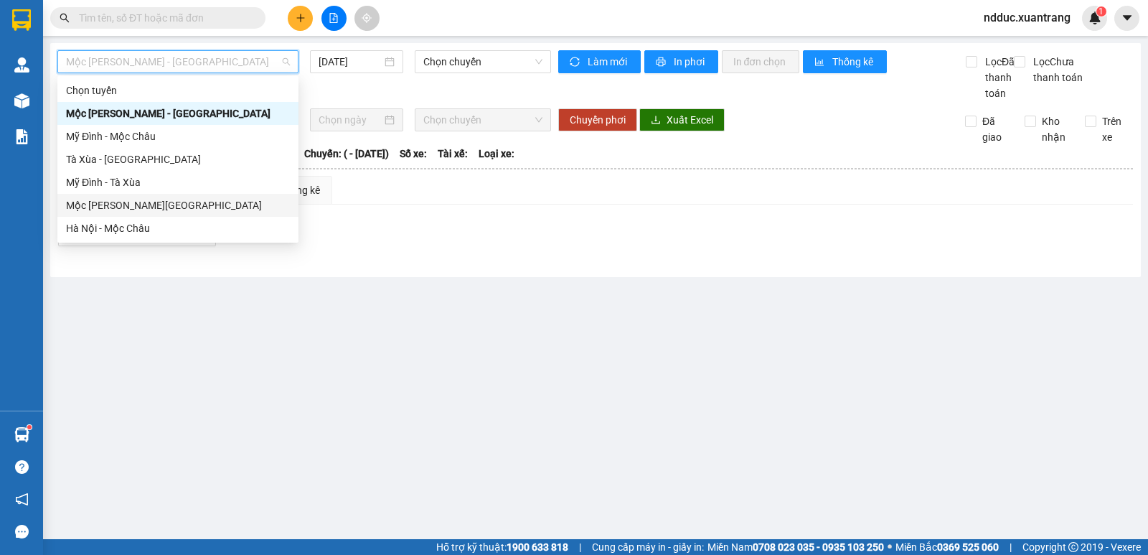
click at [106, 203] on div "Mộc [PERSON_NAME][GEOGRAPHIC_DATA]" at bounding box center [178, 205] width 224 height 16
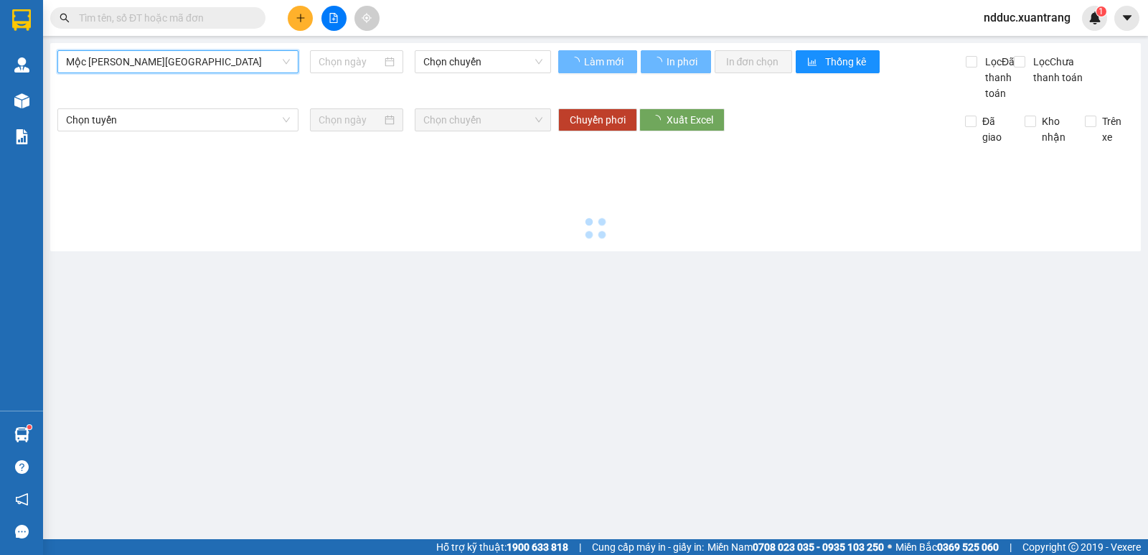
type input "[DATE]"
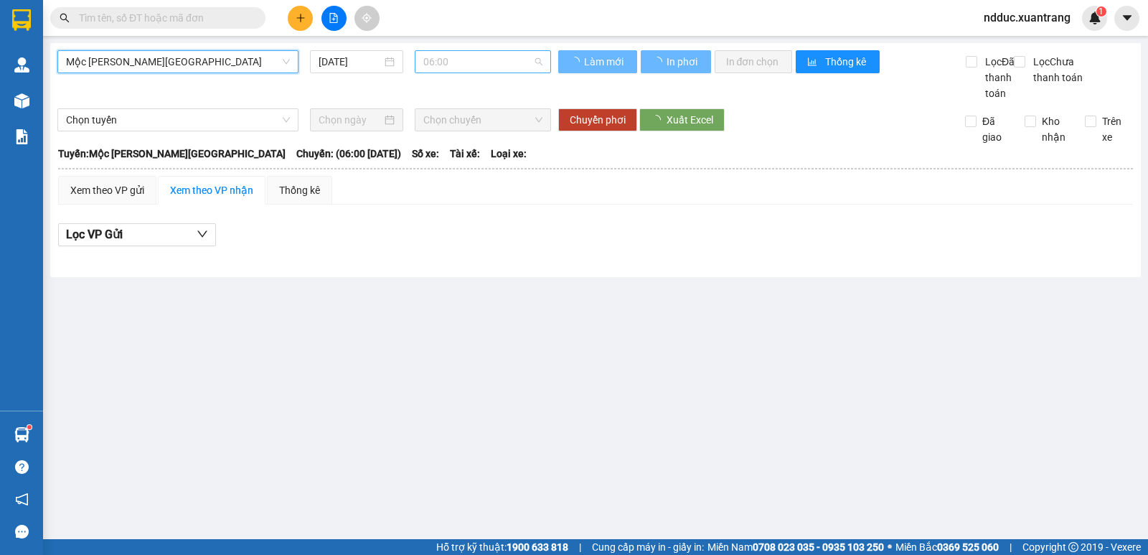
click at [444, 60] on span "06:00" at bounding box center [483, 62] width 118 height 22
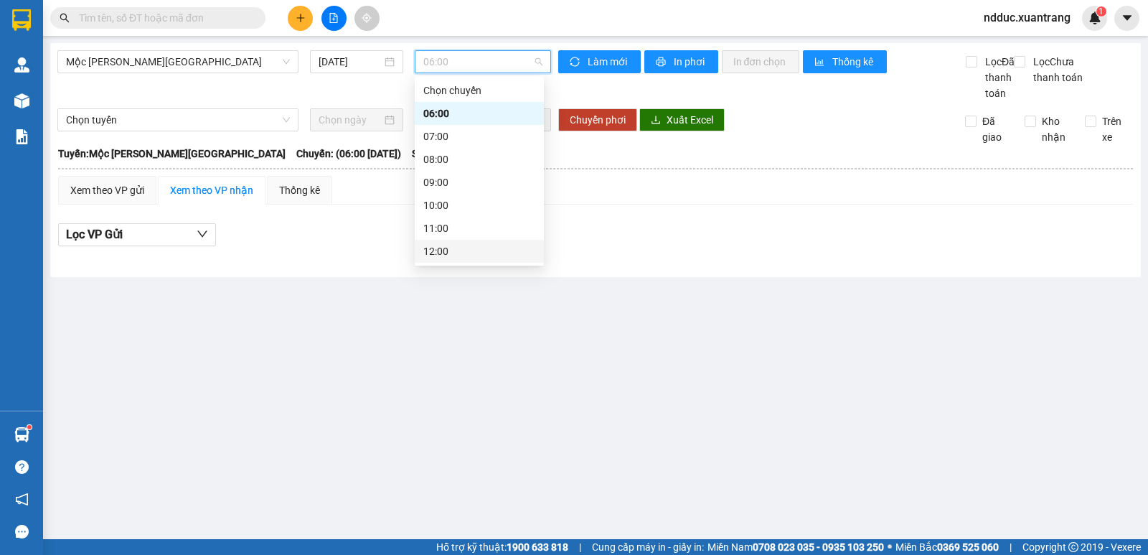
click at [446, 248] on div "12:00" at bounding box center [480, 251] width 112 height 16
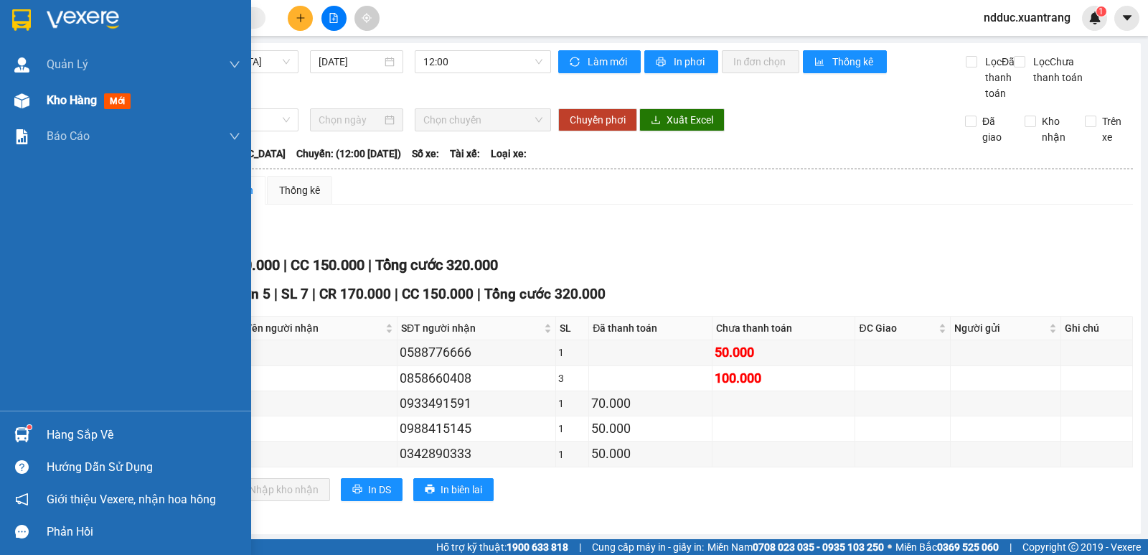
click at [19, 95] on img at bounding box center [21, 100] width 15 height 15
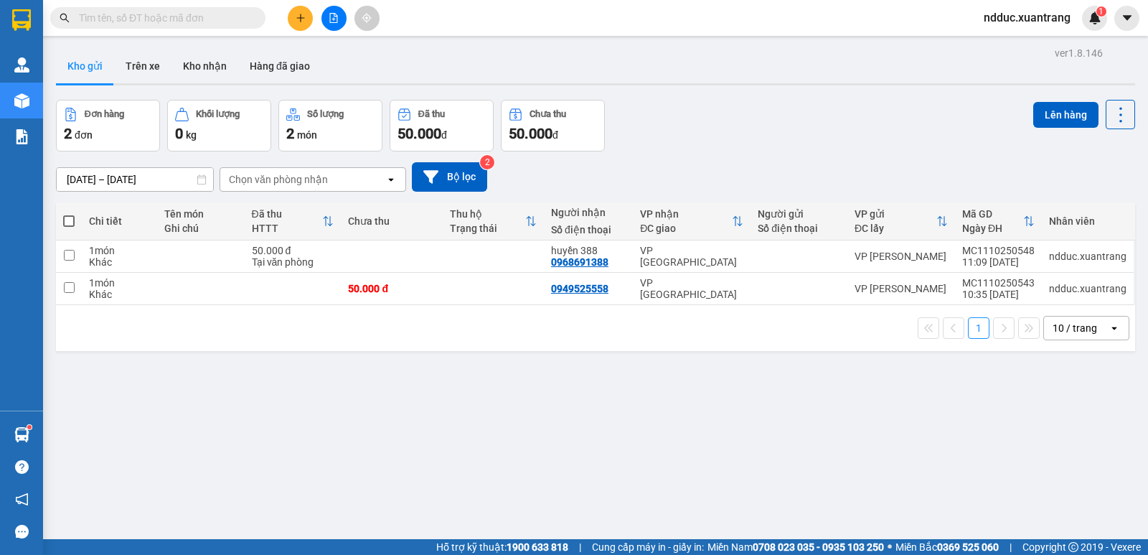
click at [108, 14] on input "text" at bounding box center [163, 18] width 169 height 16
